Goal: Task Accomplishment & Management: Use online tool/utility

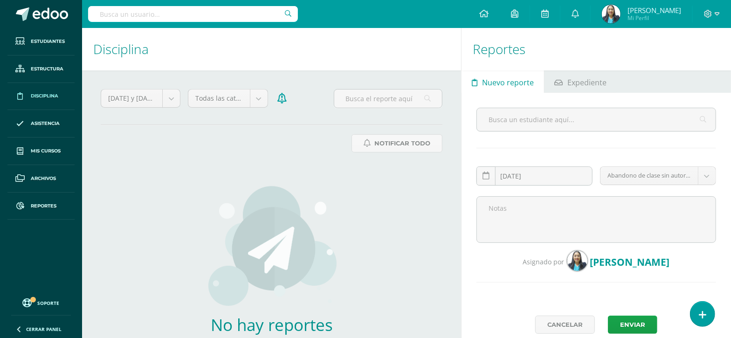
click at [42, 96] on span "Disciplina" at bounding box center [44, 95] width 27 height 7
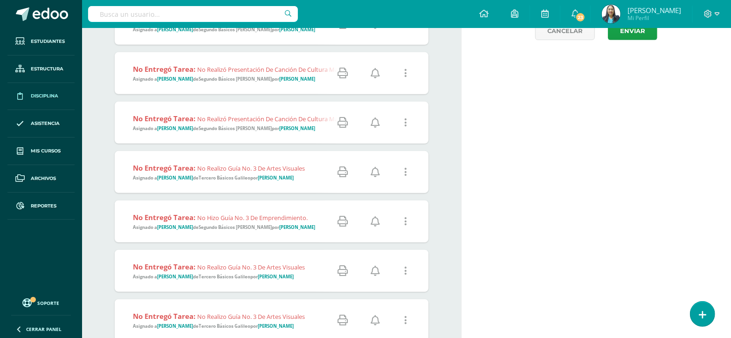
scroll to position [350, 0]
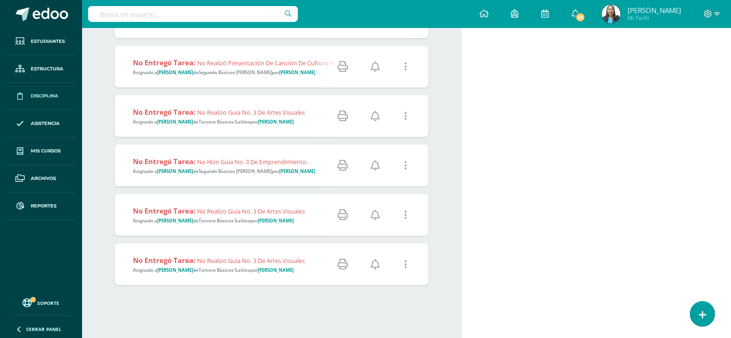
click at [371, 263] on icon at bounding box center [374, 264] width 9 height 10
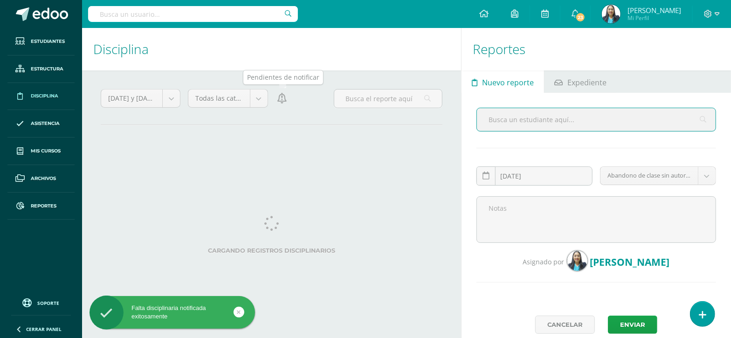
click at [282, 101] on icon at bounding box center [281, 98] width 9 height 10
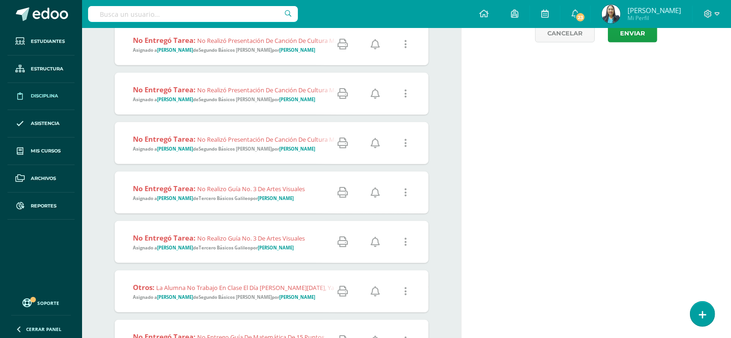
scroll to position [387, 0]
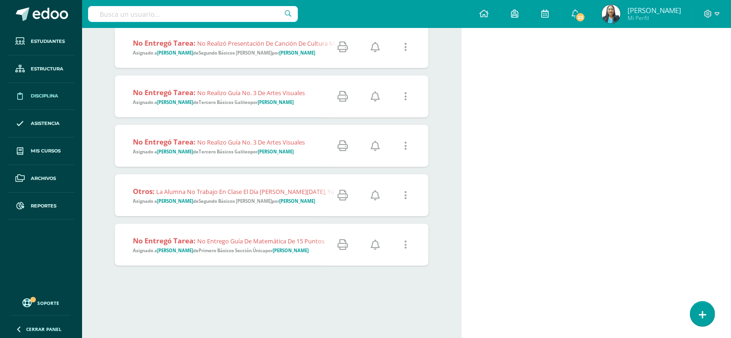
click at [372, 245] on icon at bounding box center [374, 245] width 9 height 10
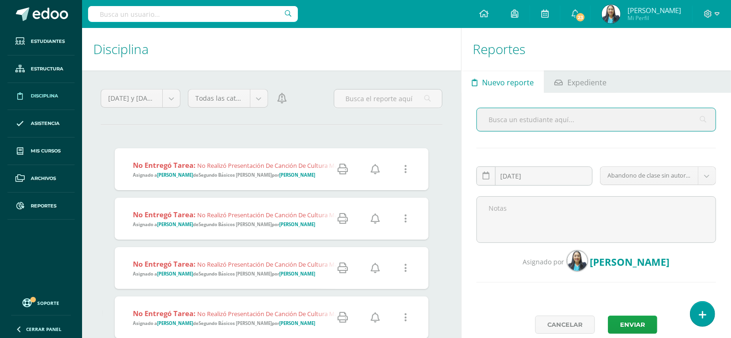
click at [375, 166] on icon at bounding box center [374, 169] width 9 height 10
click at [374, 172] on icon at bounding box center [374, 169] width 9 height 10
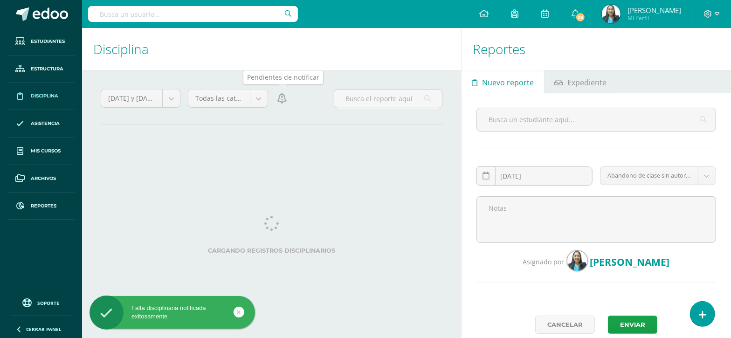
click at [284, 101] on icon at bounding box center [281, 98] width 9 height 10
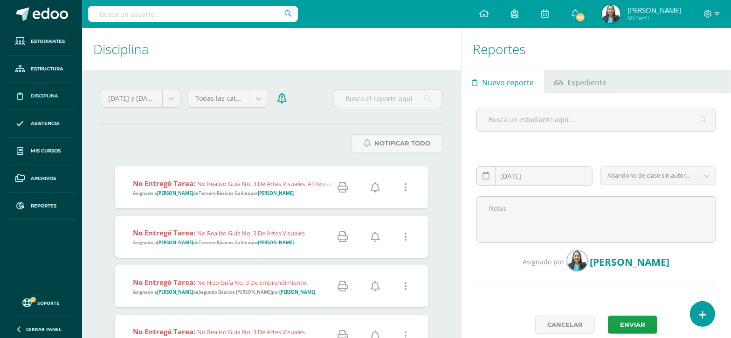
click at [371, 189] on icon at bounding box center [374, 187] width 9 height 10
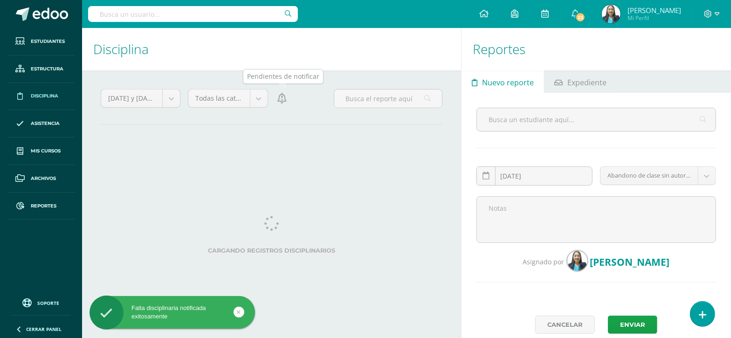
click at [283, 101] on icon at bounding box center [281, 98] width 9 height 10
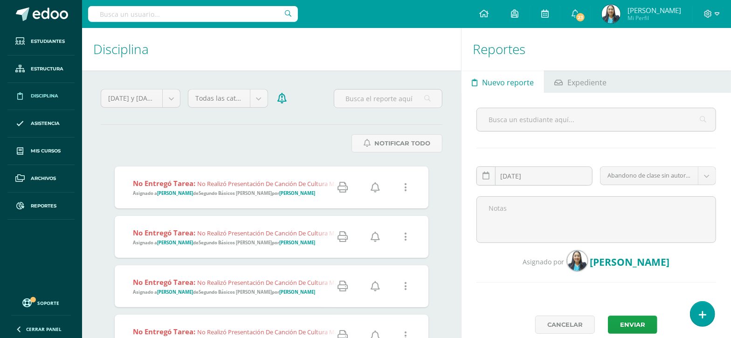
click at [375, 187] on icon at bounding box center [374, 187] width 9 height 10
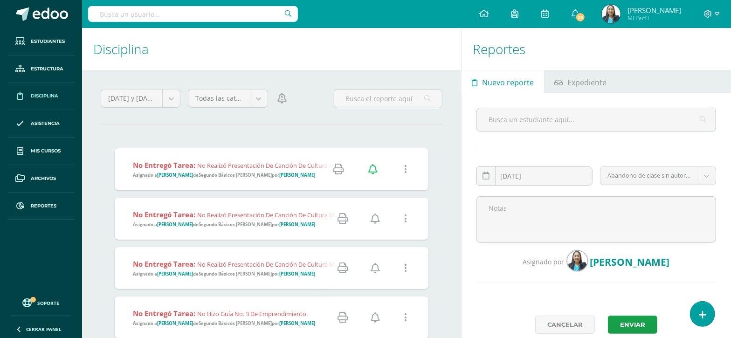
click at [378, 223] on icon at bounding box center [374, 218] width 9 height 10
click at [377, 215] on icon at bounding box center [374, 218] width 9 height 10
click at [374, 222] on icon at bounding box center [374, 218] width 9 height 10
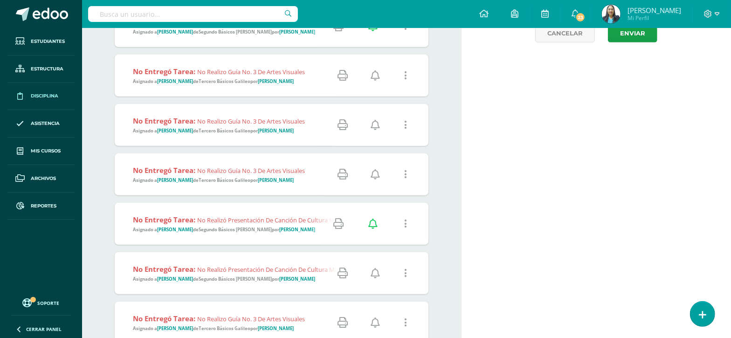
scroll to position [233, 0]
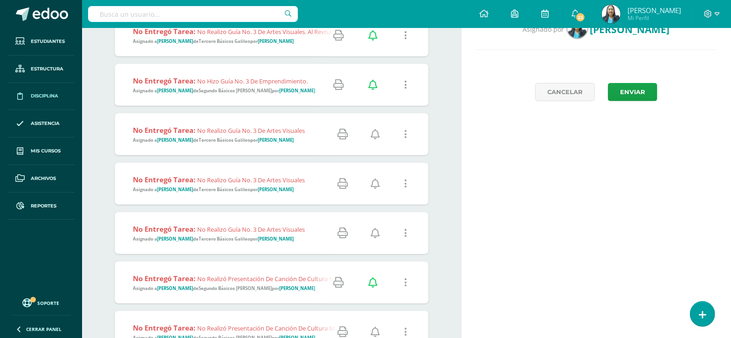
click at [377, 137] on icon at bounding box center [374, 134] width 9 height 10
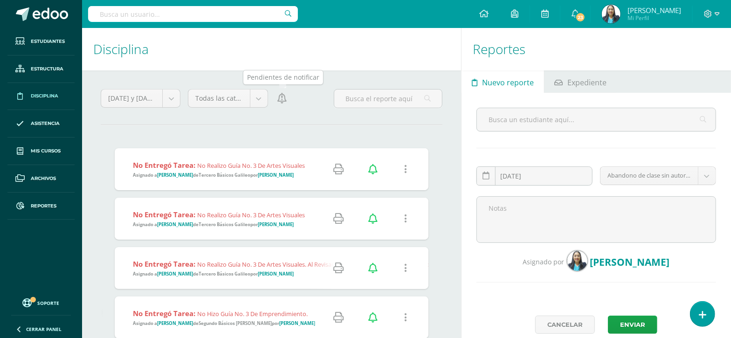
click at [284, 103] on icon at bounding box center [281, 98] width 9 height 10
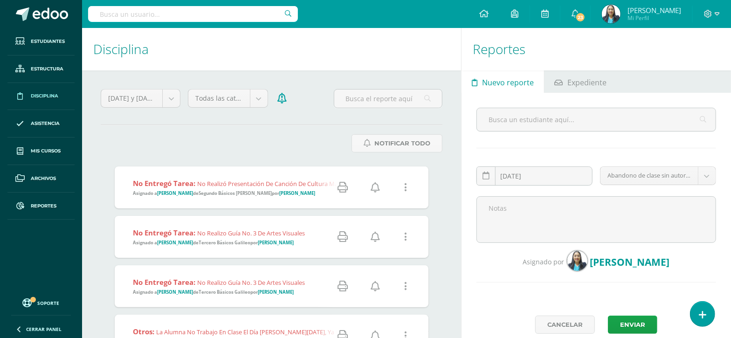
click at [375, 187] on icon at bounding box center [374, 187] width 9 height 10
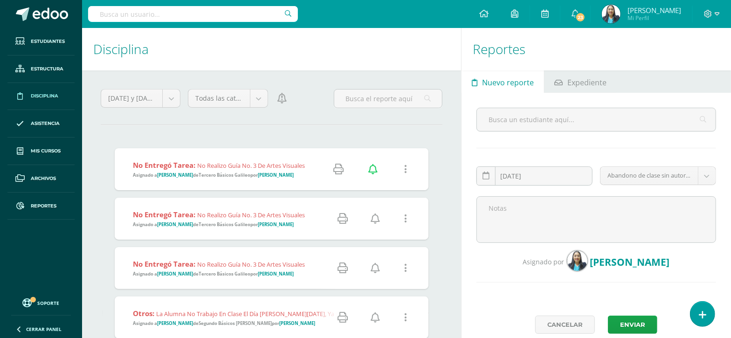
click at [377, 221] on icon at bounding box center [374, 218] width 9 height 10
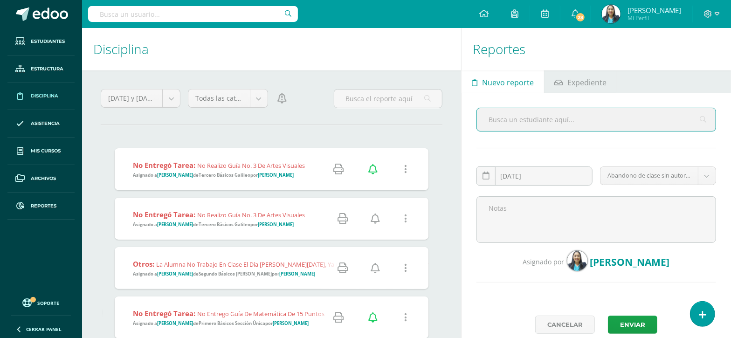
click at [377, 221] on icon at bounding box center [374, 218] width 9 height 10
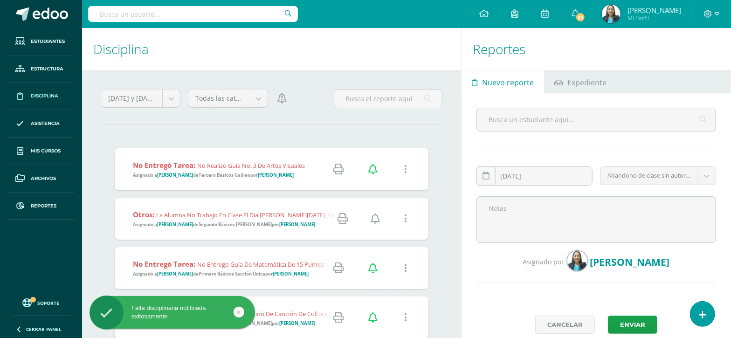
click at [377, 221] on icon at bounding box center [374, 218] width 9 height 10
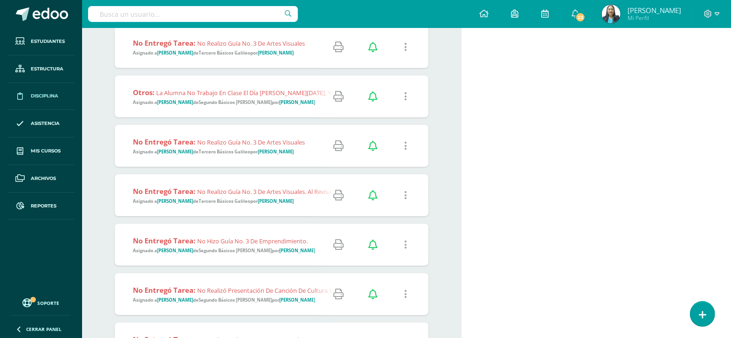
scroll to position [544, 0]
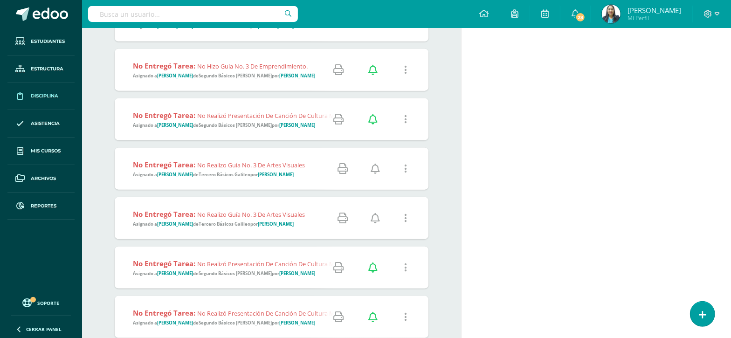
click at [376, 165] on icon at bounding box center [374, 169] width 9 height 10
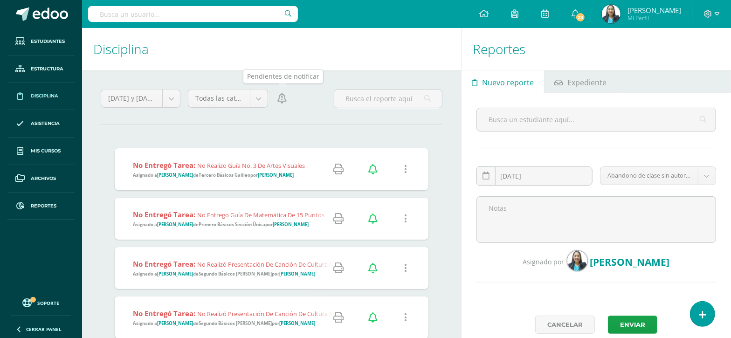
click at [283, 103] on icon at bounding box center [281, 98] width 9 height 10
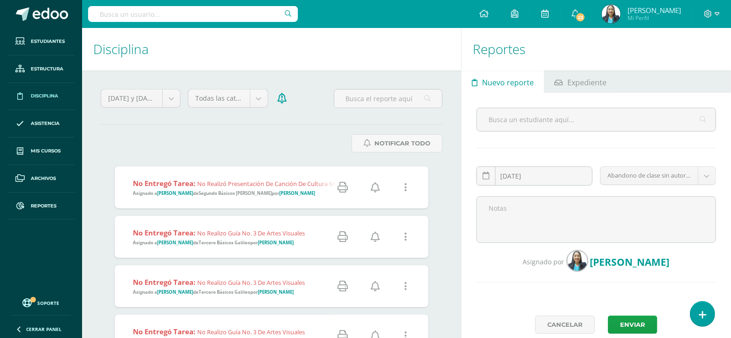
click at [377, 190] on icon at bounding box center [374, 187] width 9 height 10
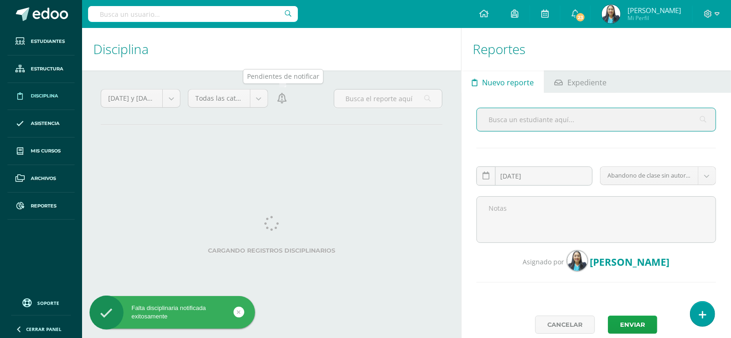
click at [280, 104] on link at bounding box center [281, 98] width 13 height 19
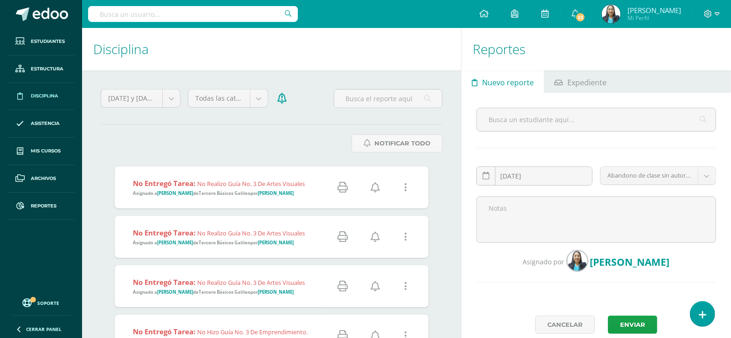
click at [377, 187] on icon at bounding box center [374, 187] width 9 height 10
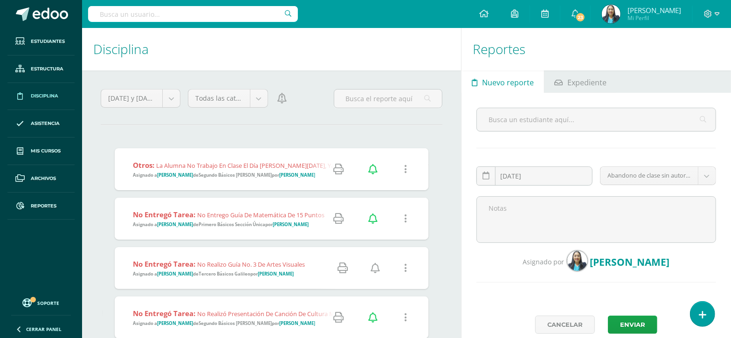
click at [377, 267] on icon at bounding box center [374, 268] width 9 height 10
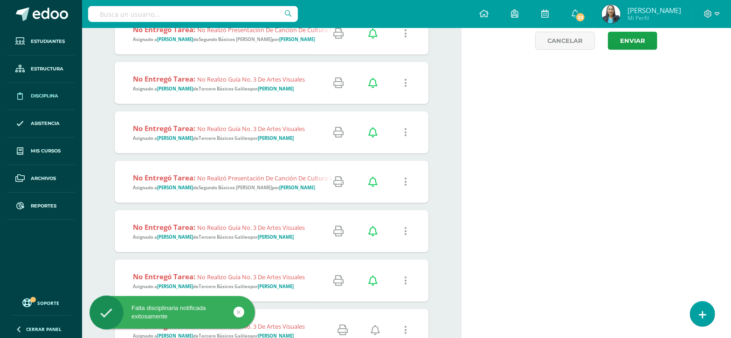
scroll to position [350, 0]
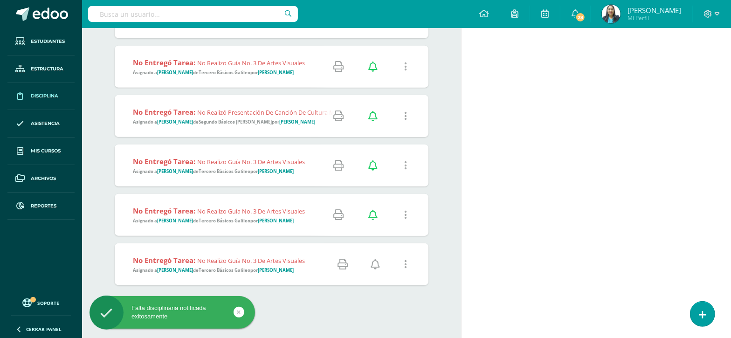
click at [376, 267] on icon at bounding box center [374, 264] width 9 height 10
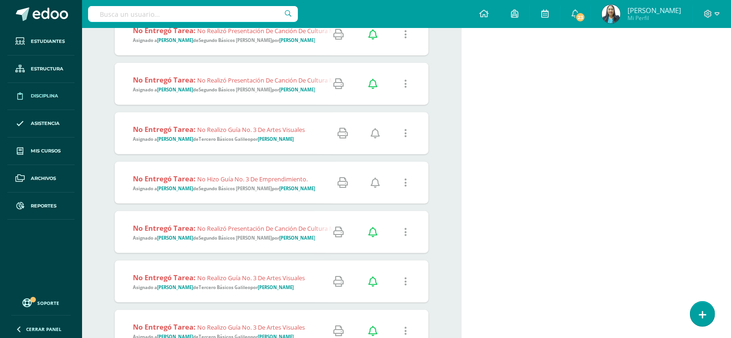
scroll to position [699, 0]
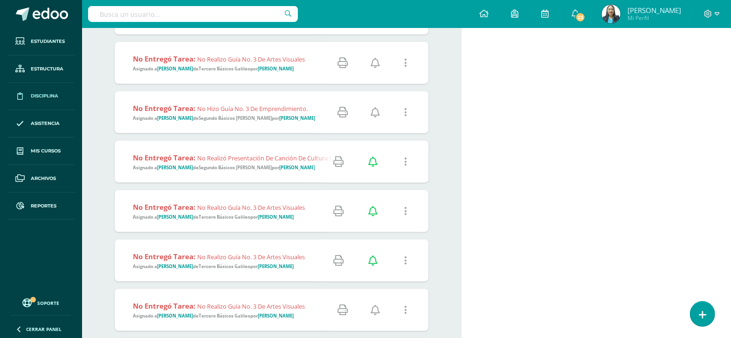
click at [377, 64] on icon at bounding box center [374, 63] width 9 height 10
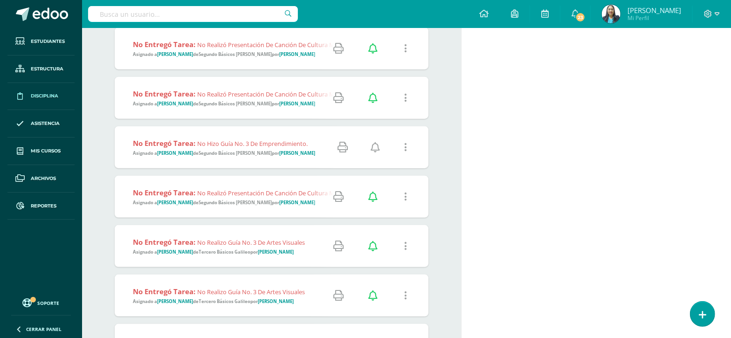
scroll to position [719, 0]
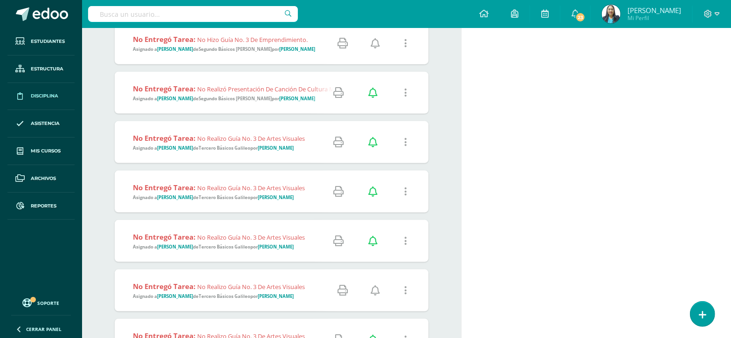
click at [375, 43] on icon at bounding box center [374, 43] width 9 height 10
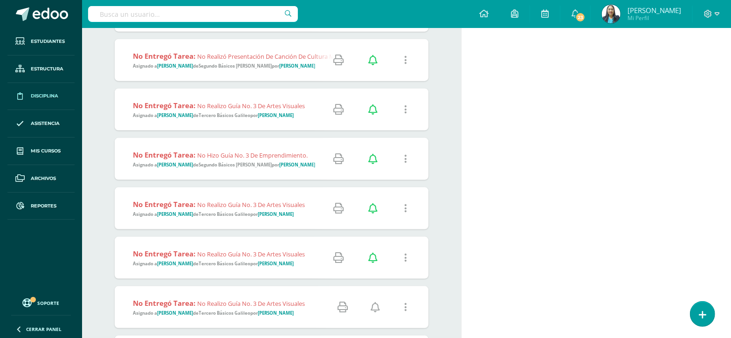
scroll to position [720, 0]
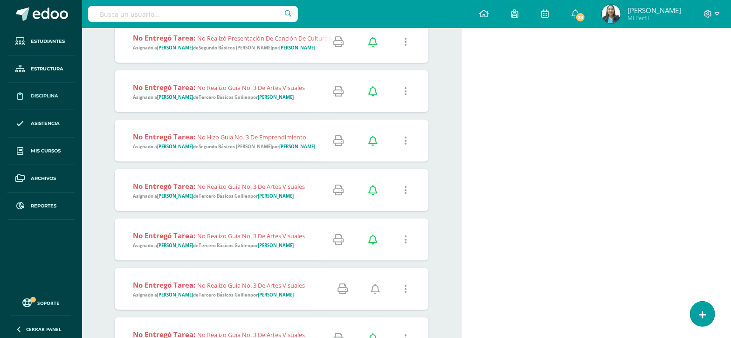
click at [378, 288] on icon at bounding box center [374, 289] width 9 height 10
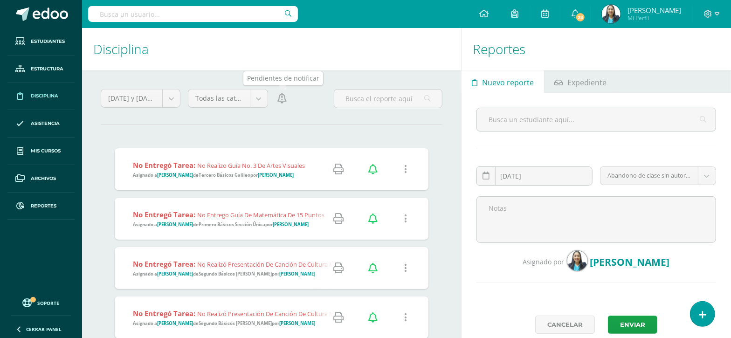
click at [288, 99] on link at bounding box center [281, 98] width 13 height 19
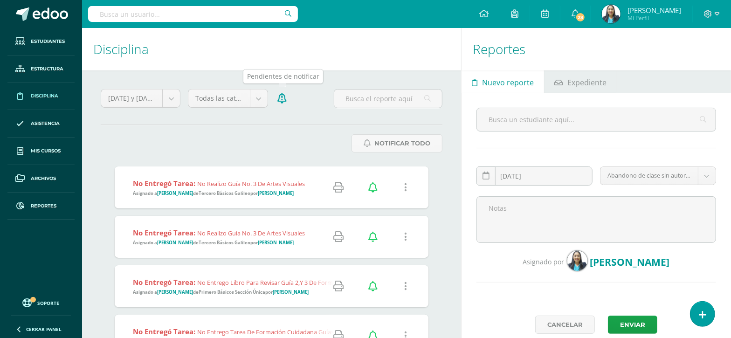
click at [285, 102] on icon at bounding box center [281, 98] width 9 height 10
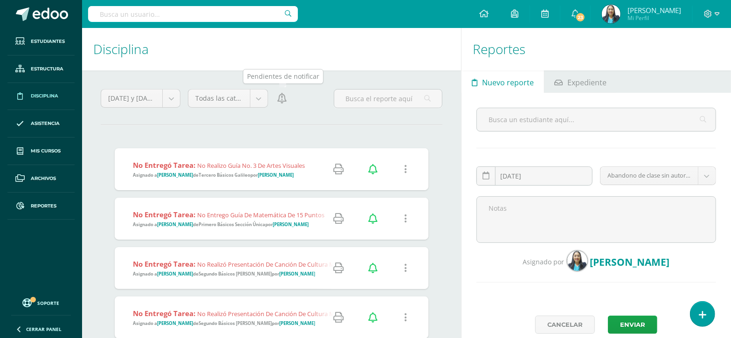
click at [280, 99] on icon at bounding box center [281, 98] width 9 height 10
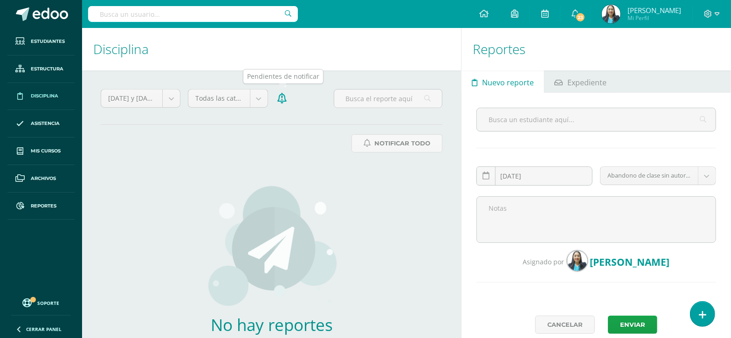
click at [280, 99] on icon at bounding box center [281, 98] width 9 height 10
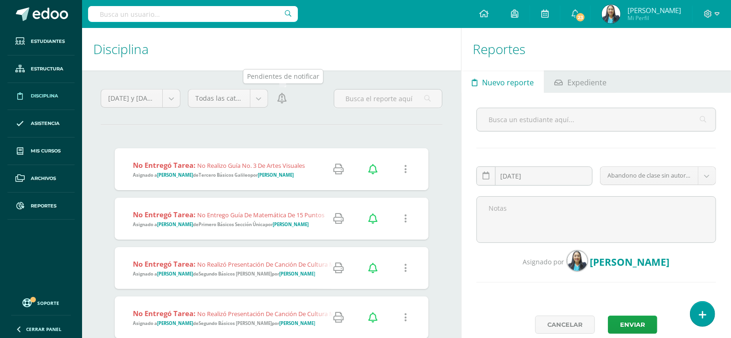
click at [281, 101] on icon at bounding box center [281, 98] width 9 height 10
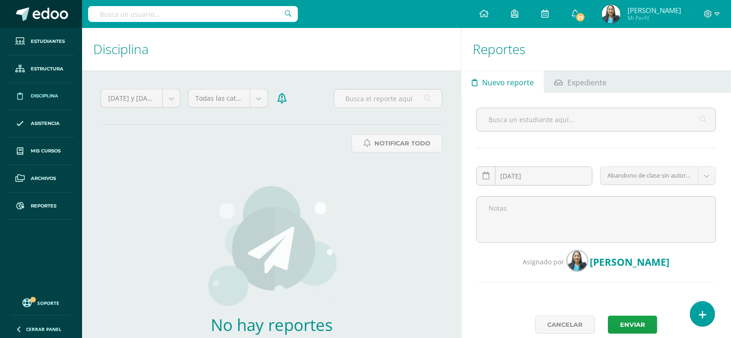
click at [37, 16] on span at bounding box center [50, 14] width 35 height 14
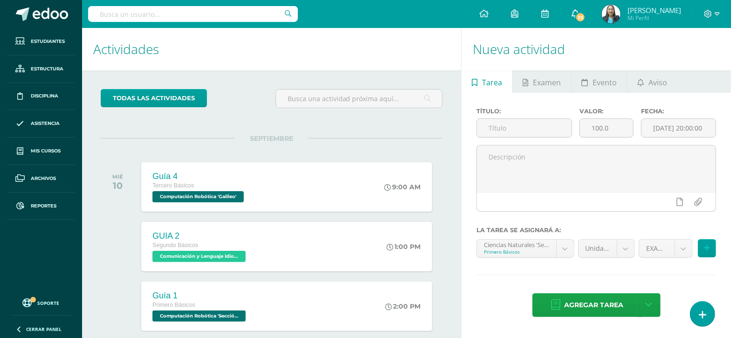
click at [585, 20] on span "23" at bounding box center [580, 17] width 10 height 10
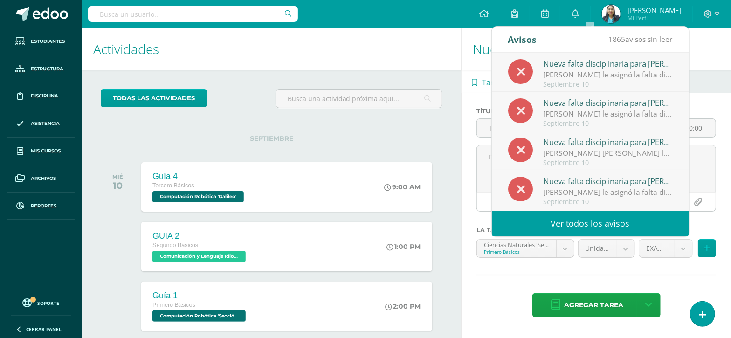
click at [420, 53] on h1 "Actividades" at bounding box center [271, 49] width 356 height 42
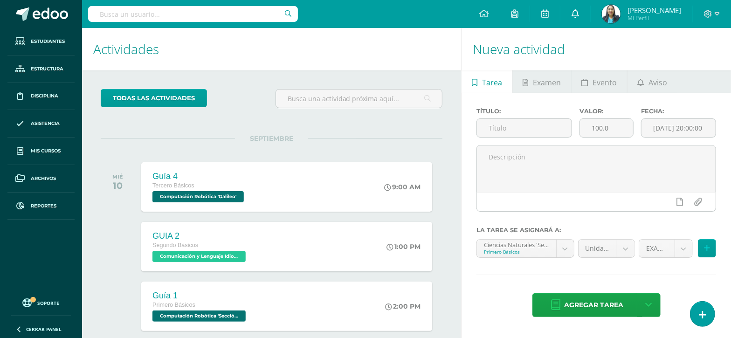
click at [579, 16] on icon at bounding box center [574, 13] width 7 height 8
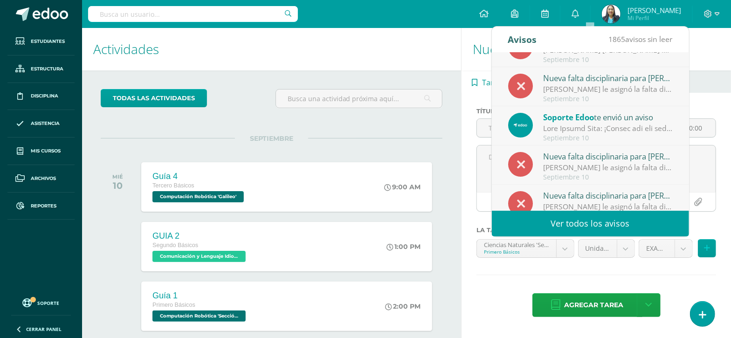
scroll to position [155, 0]
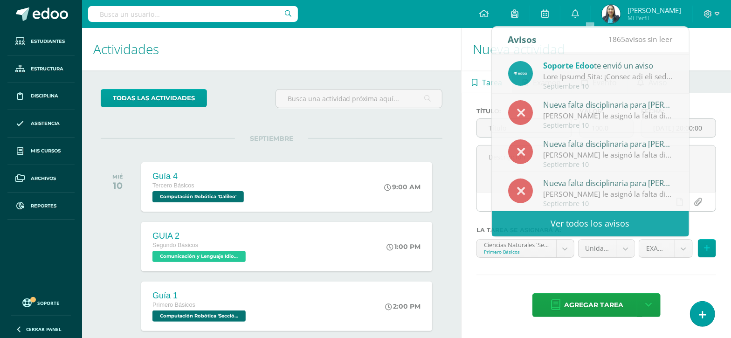
click at [410, 48] on h1 "Actividades" at bounding box center [271, 49] width 356 height 42
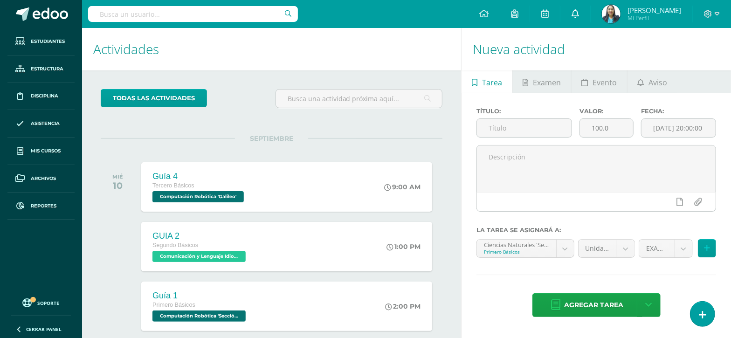
click at [579, 16] on icon at bounding box center [574, 13] width 7 height 8
click at [385, 49] on h1 "Actividades" at bounding box center [271, 49] width 356 height 42
click at [57, 92] on span "Disciplina" at bounding box center [44, 95] width 27 height 7
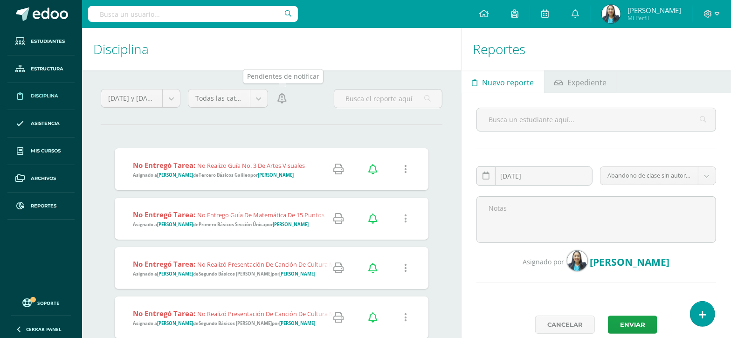
click at [281, 103] on icon at bounding box center [281, 98] width 9 height 10
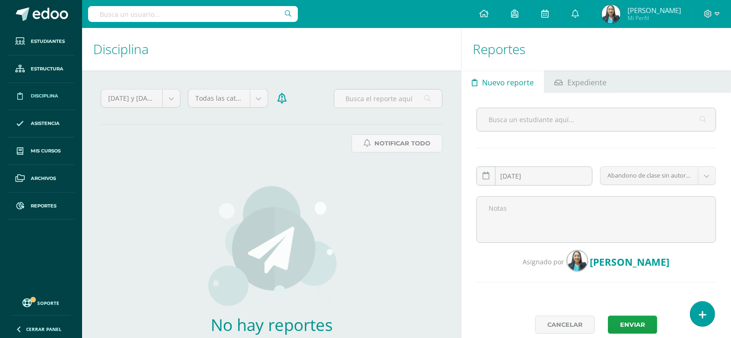
click at [41, 88] on link "Disciplina" at bounding box center [40, 96] width 67 height 27
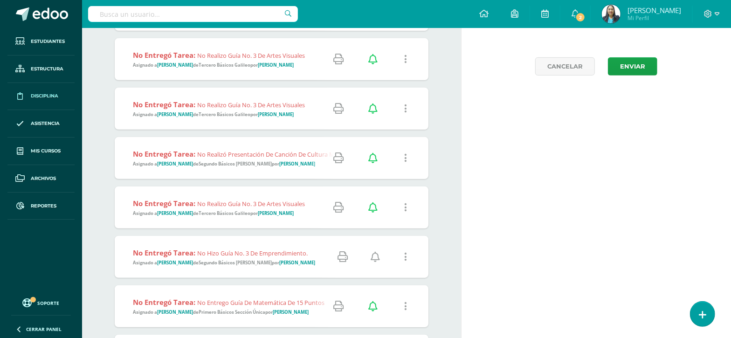
scroll to position [291, 0]
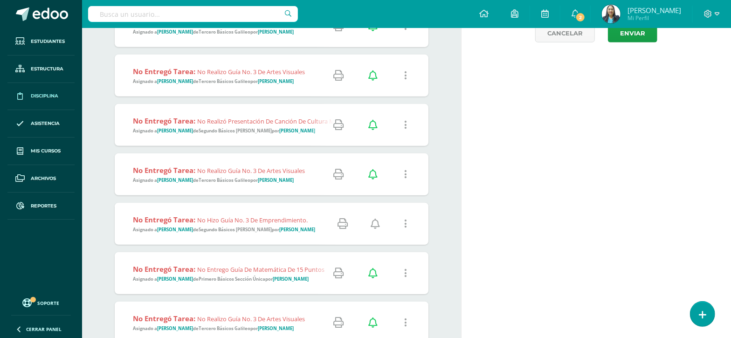
click at [377, 225] on icon at bounding box center [374, 224] width 9 height 10
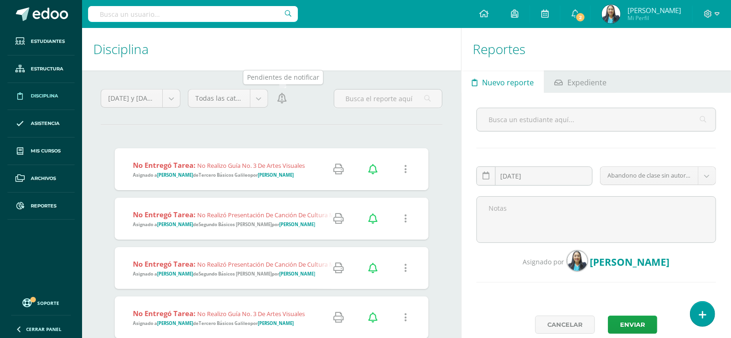
click at [280, 105] on link at bounding box center [281, 98] width 13 height 19
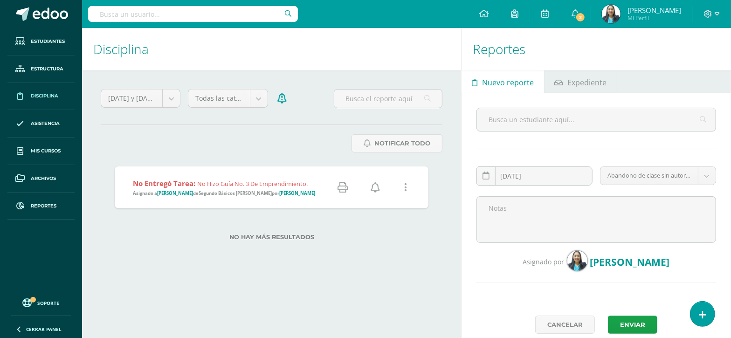
click at [374, 190] on icon at bounding box center [374, 187] width 9 height 10
